Goal: Information Seeking & Learning: Learn about a topic

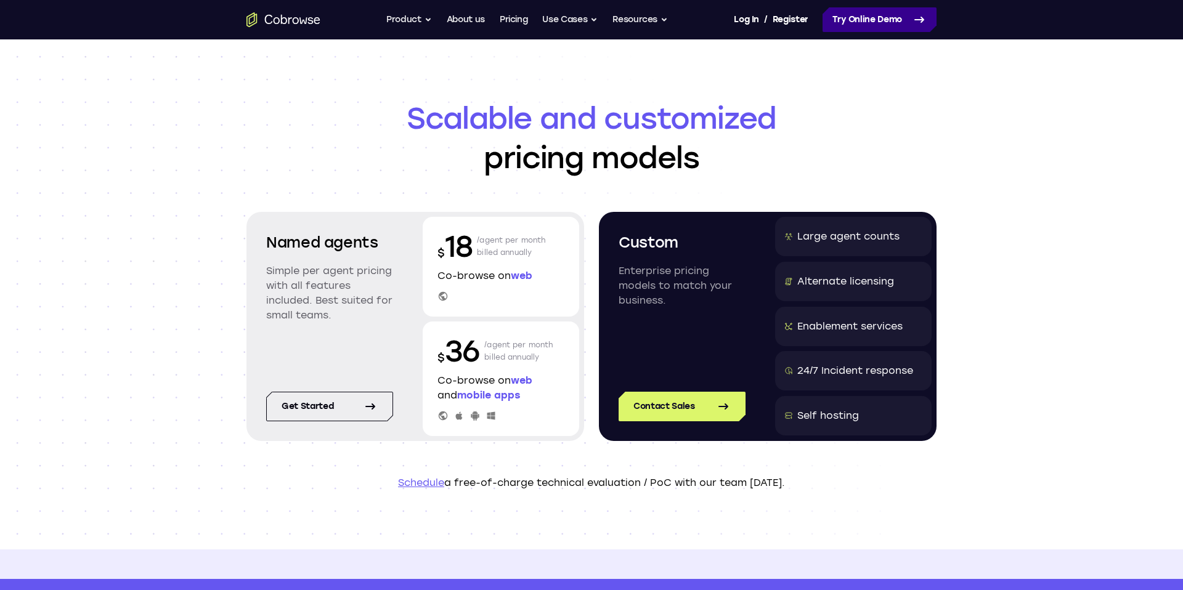
click at [832, 32] on link "Try Online Demo" at bounding box center [879, 19] width 114 height 25
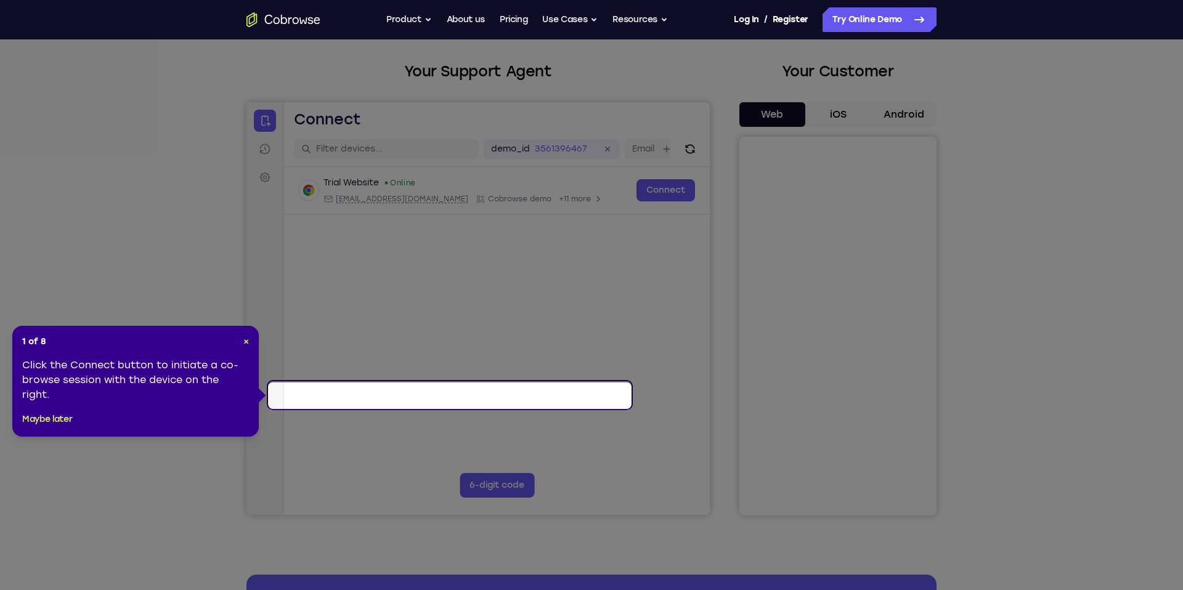
scroll to position [57, 0]
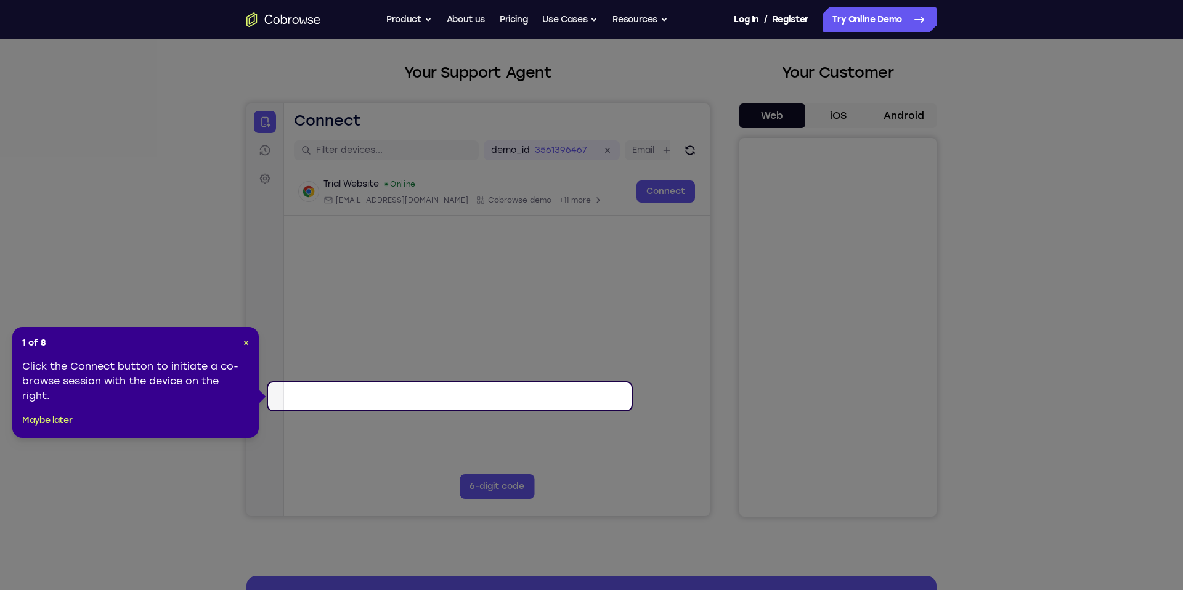
click at [890, 153] on icon at bounding box center [591, 295] width 1183 height 590
click at [863, 147] on icon at bounding box center [591, 295] width 1183 height 590
click at [636, 203] on link "Connect" at bounding box center [665, 192] width 59 height 22
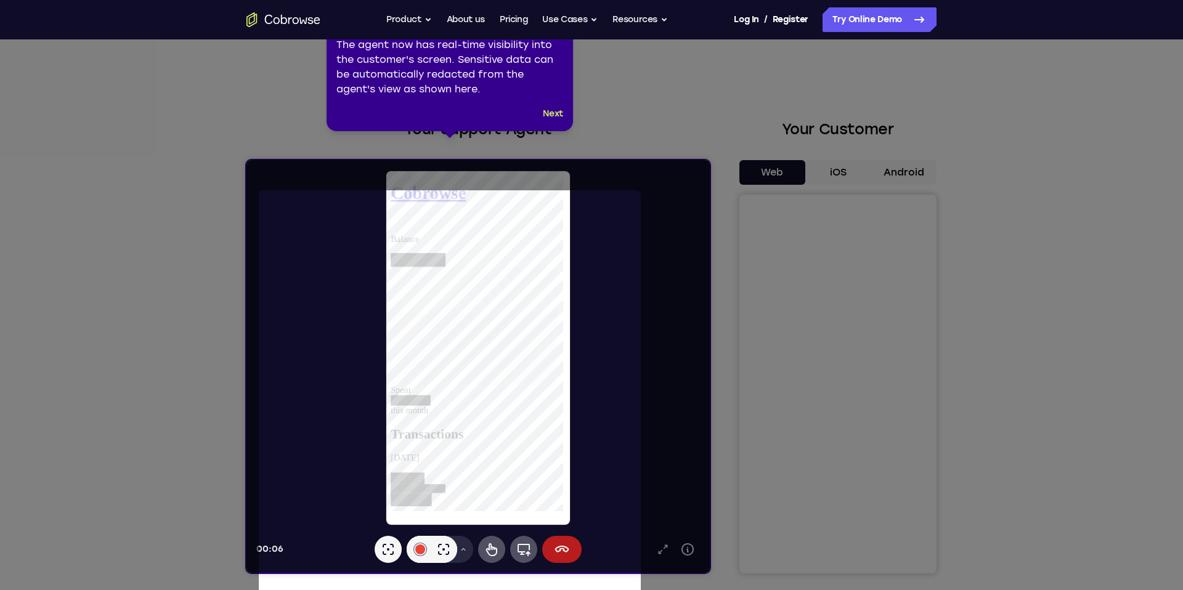
scroll to position [0, 0]
click at [810, 90] on icon at bounding box center [591, 301] width 1183 height 603
click at [388, 27] on button "Product" at bounding box center [409, 19] width 46 height 25
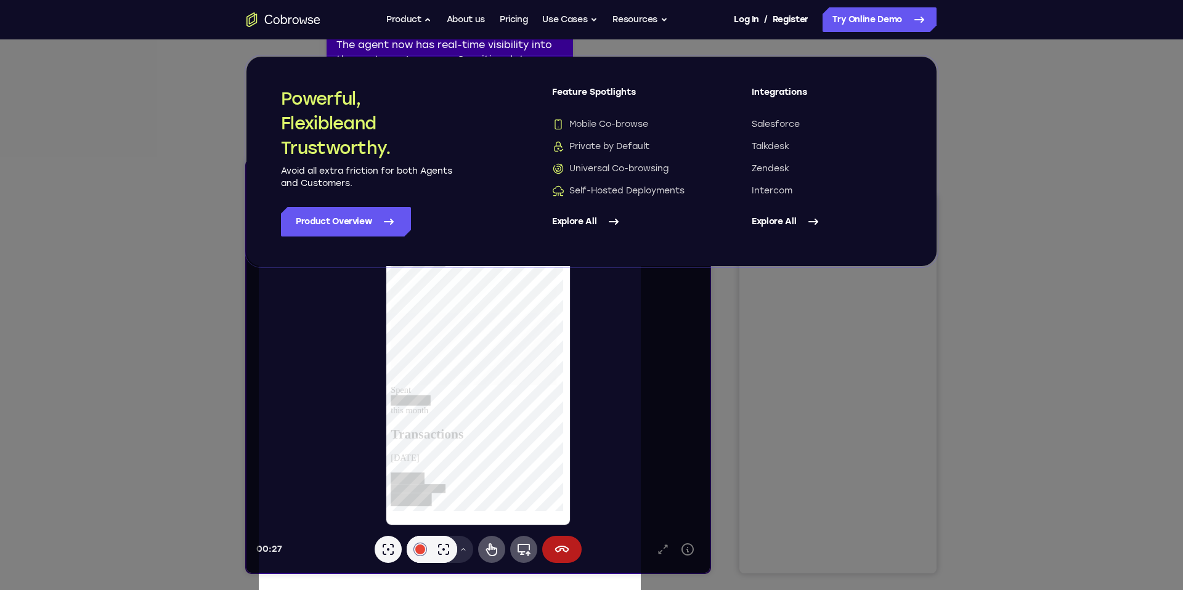
click at [785, 237] on link "Explore All" at bounding box center [827, 222] width 150 height 30
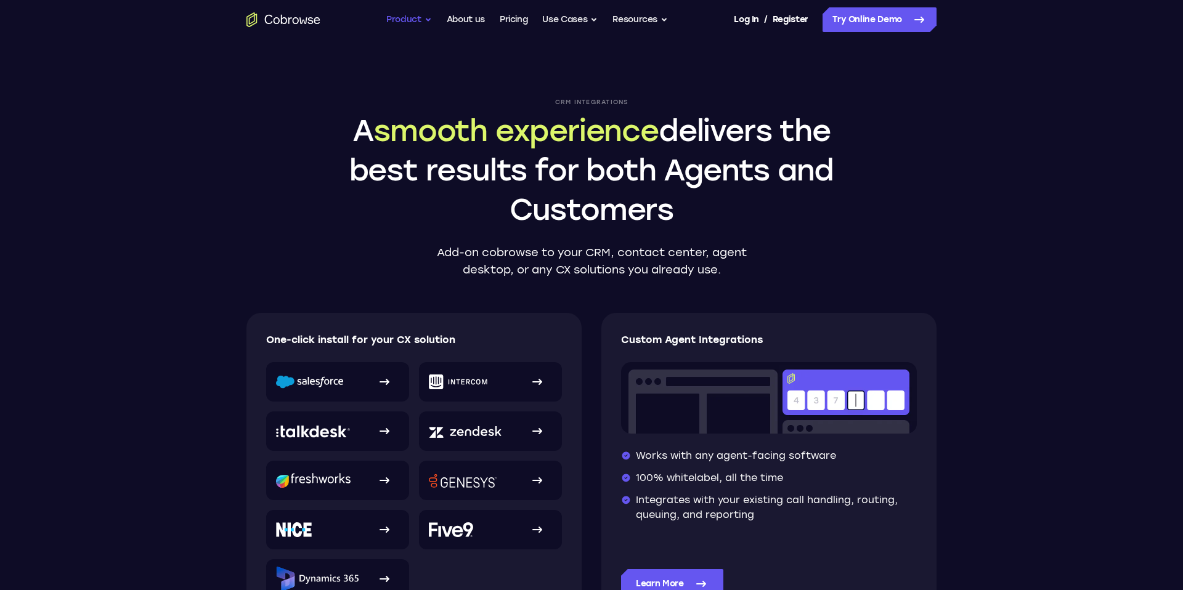
click at [386, 20] on button "Product" at bounding box center [409, 19] width 46 height 25
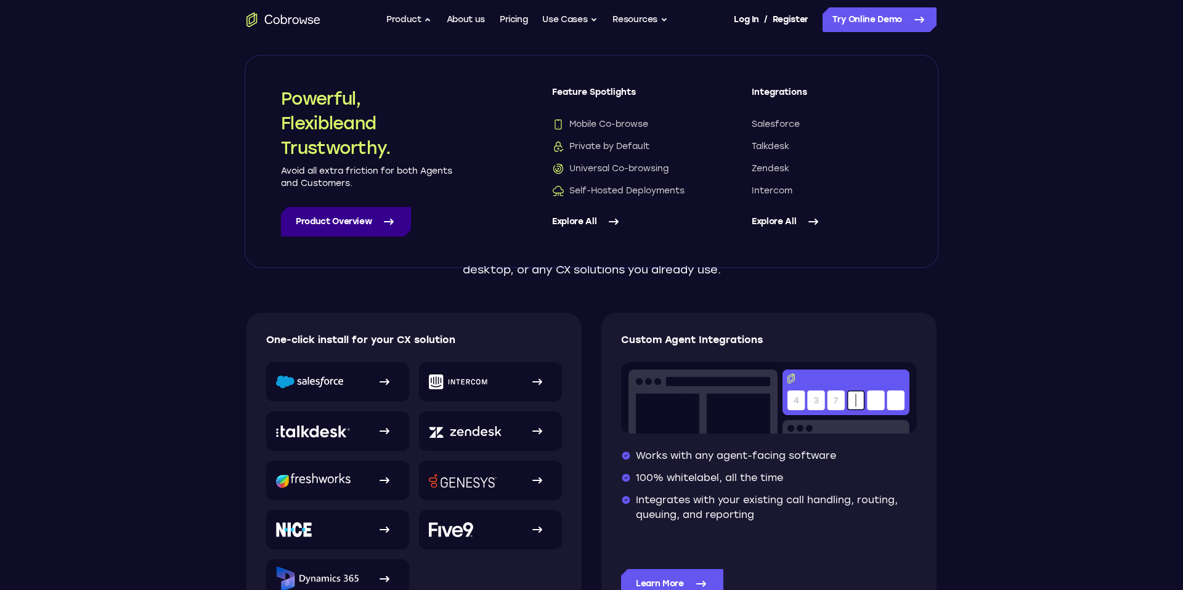
click at [397, 237] on link "Product Overview" at bounding box center [346, 222] width 130 height 30
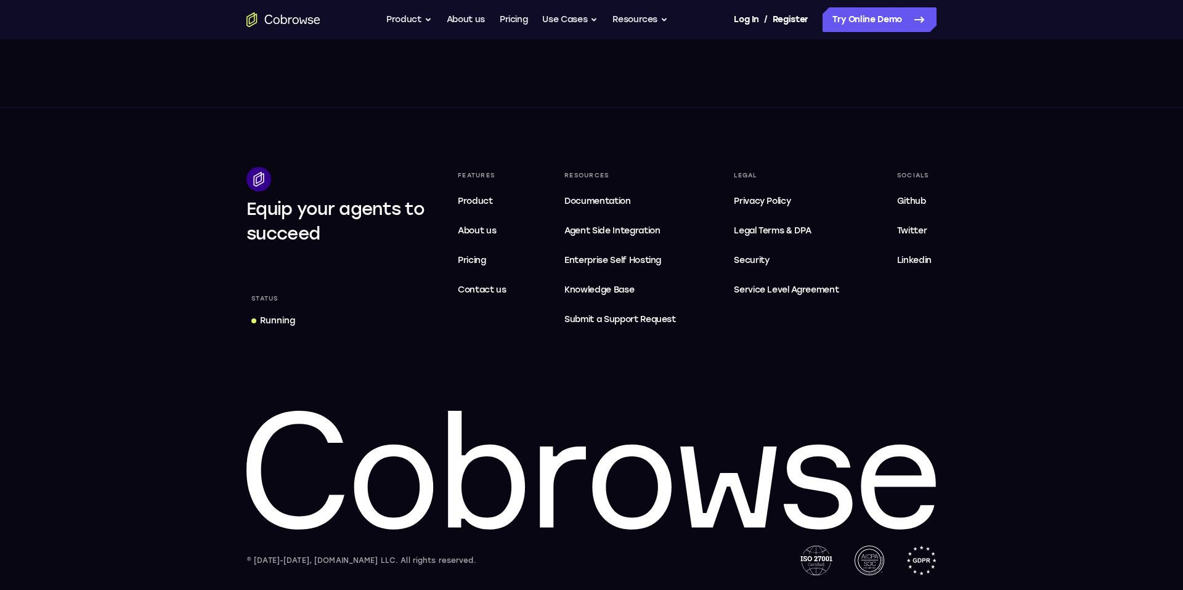
scroll to position [5881, 0]
